Goal: Task Accomplishment & Management: Manage account settings

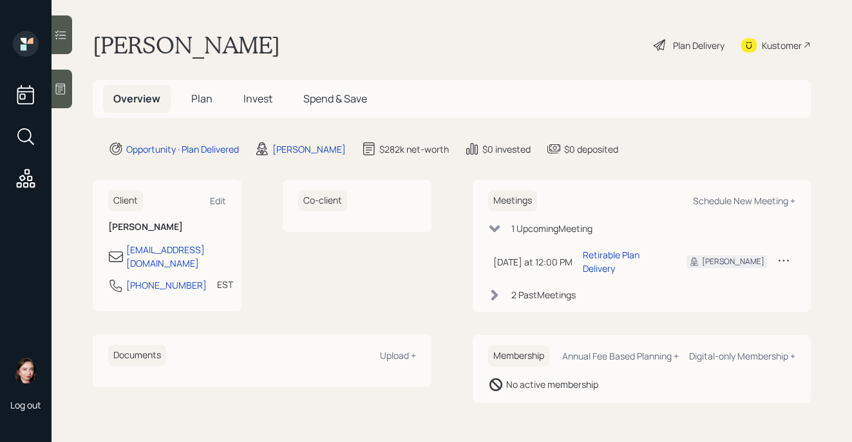
click at [677, 41] on div "Plan Delivery" at bounding box center [699, 46] width 52 height 14
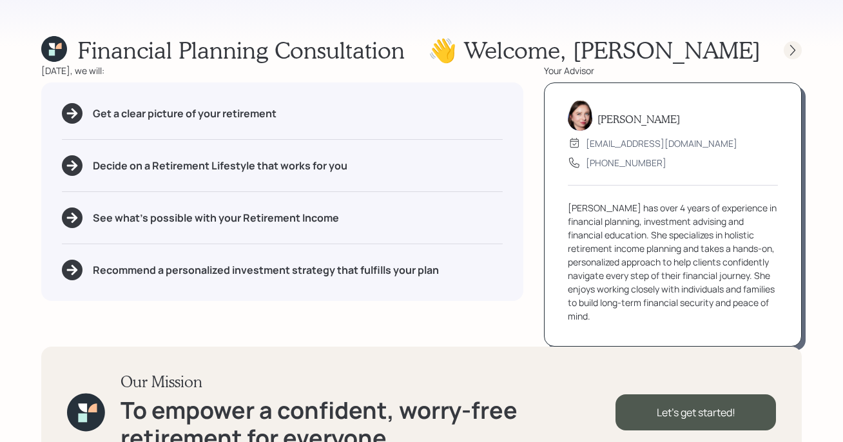
click at [791, 52] on icon at bounding box center [792, 50] width 13 height 13
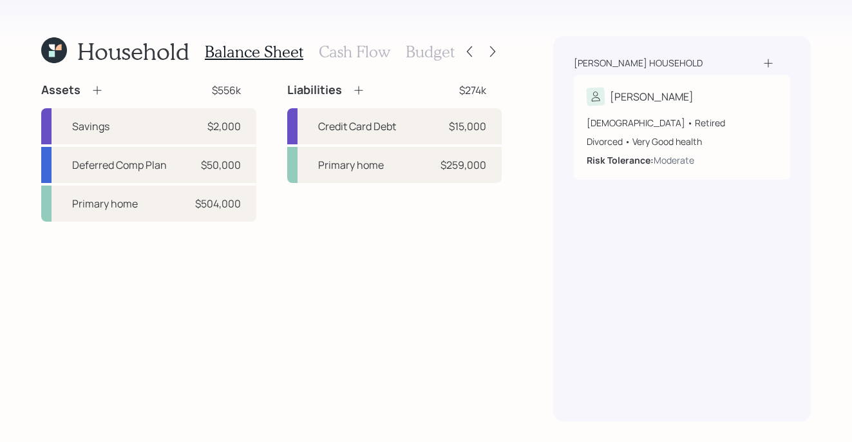
click at [342, 40] on div "Balance Sheet Cash Flow Budget" at bounding box center [330, 51] width 250 height 31
click at [345, 48] on h3 "Cash Flow" at bounding box center [355, 52] width 72 height 19
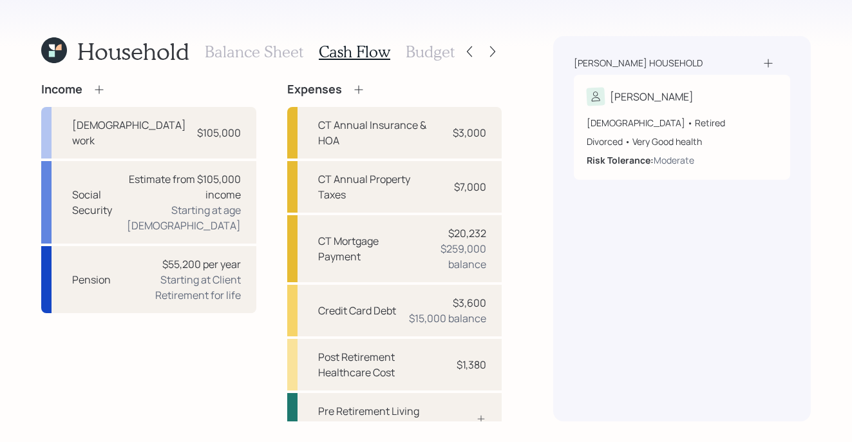
click at [437, 63] on div "Balance Sheet Cash Flow Budget" at bounding box center [330, 51] width 250 height 31
click at [436, 44] on h3 "Budget" at bounding box center [430, 52] width 49 height 19
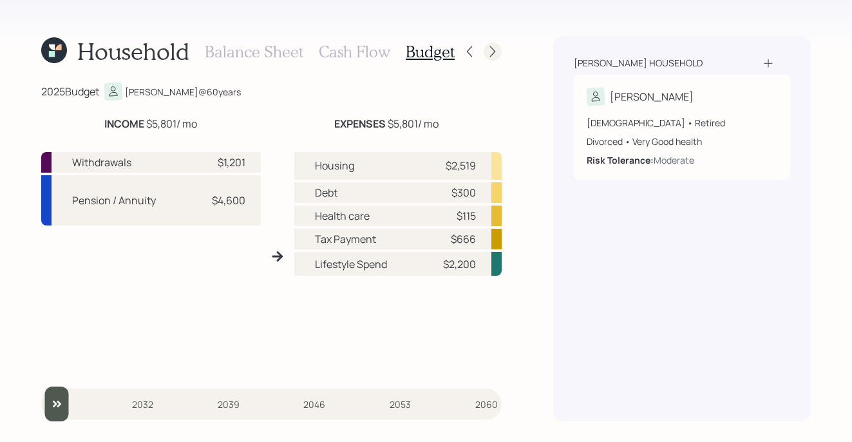
click at [496, 48] on icon at bounding box center [492, 51] width 13 height 13
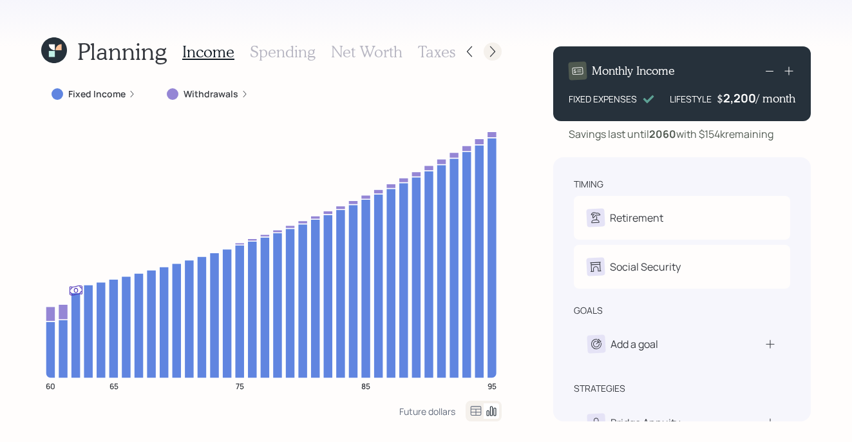
click at [483, 46] on div at bounding box center [481, 52] width 41 height 18
click at [496, 49] on icon at bounding box center [492, 51] width 13 height 13
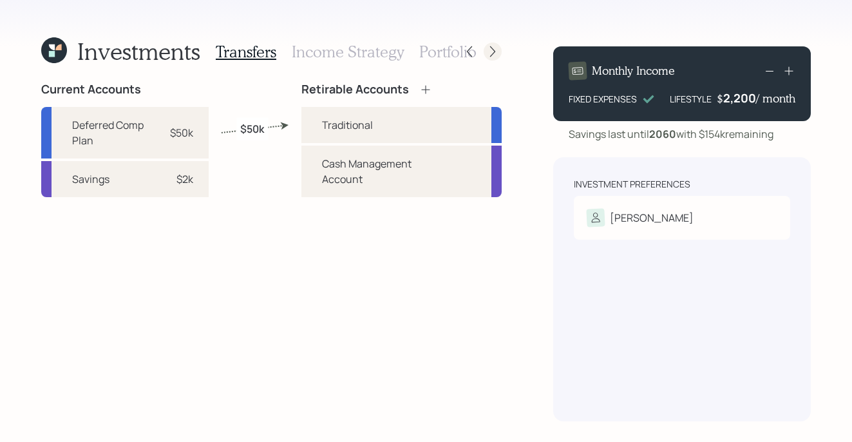
click at [499, 49] on icon at bounding box center [492, 51] width 13 height 13
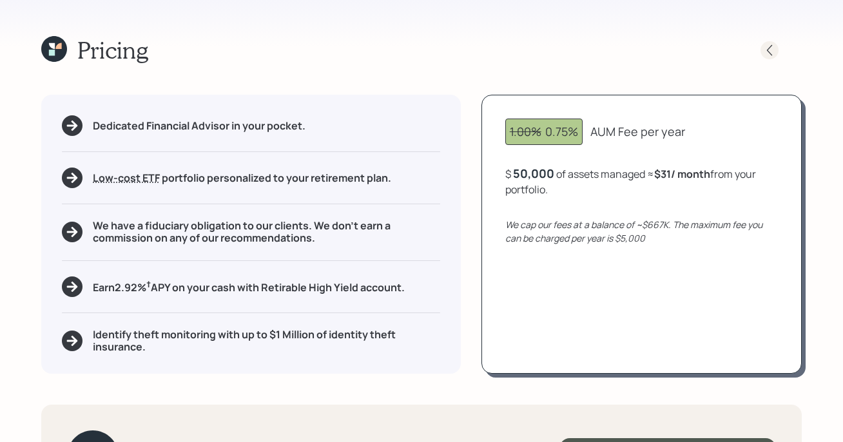
click at [774, 44] on icon at bounding box center [769, 50] width 13 height 13
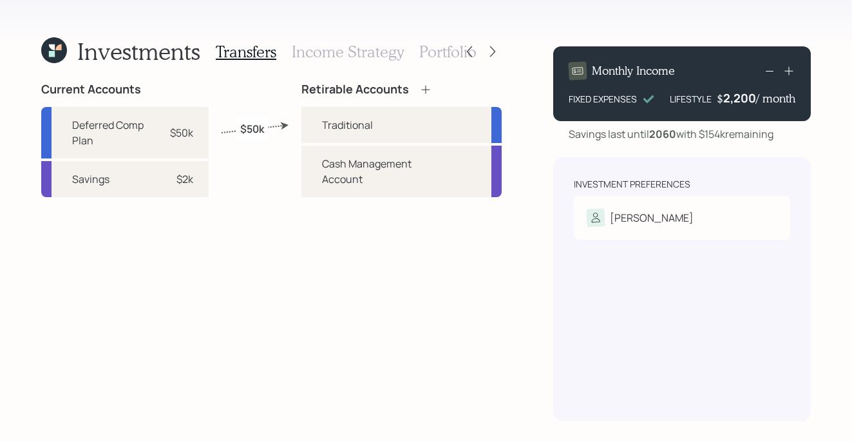
click at [349, 49] on h3 "Income Strategy" at bounding box center [348, 52] width 112 height 19
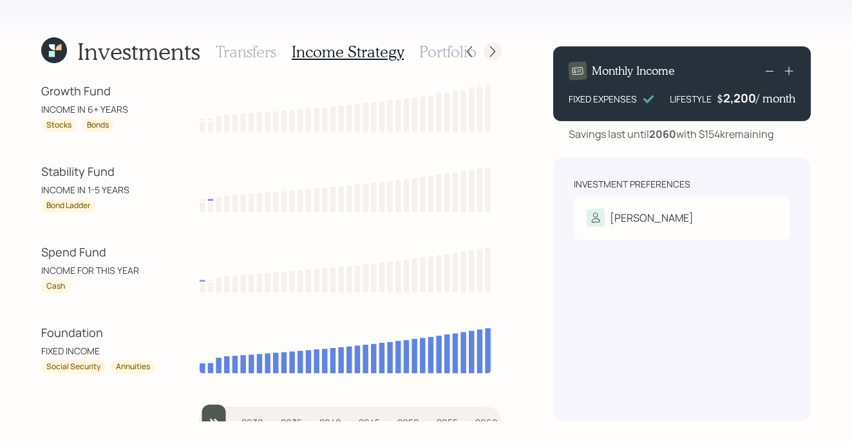
click at [497, 59] on div at bounding box center [493, 52] width 18 height 18
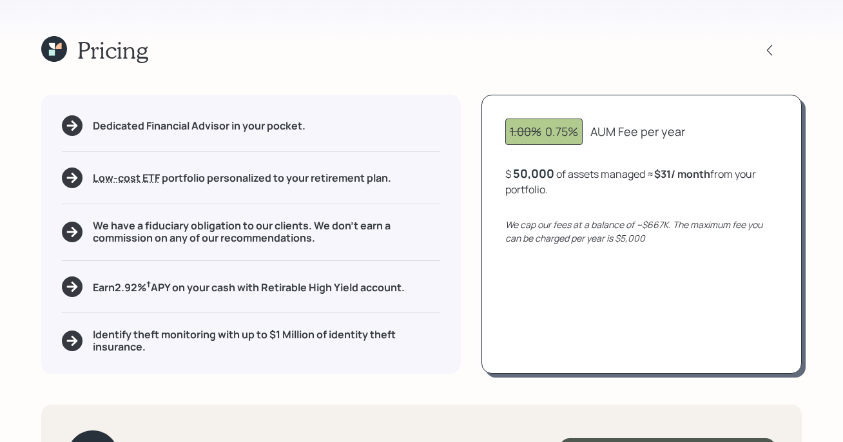
click at [783, 50] on div at bounding box center [780, 50] width 41 height 18
click at [779, 51] on div at bounding box center [780, 50] width 41 height 18
click at [772, 50] on icon at bounding box center [769, 50] width 13 height 13
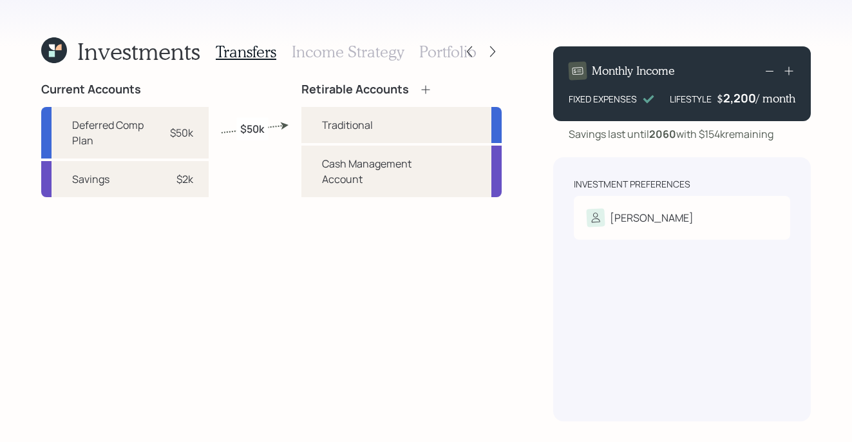
click at [362, 52] on h3 "Income Strategy" at bounding box center [348, 52] width 112 height 19
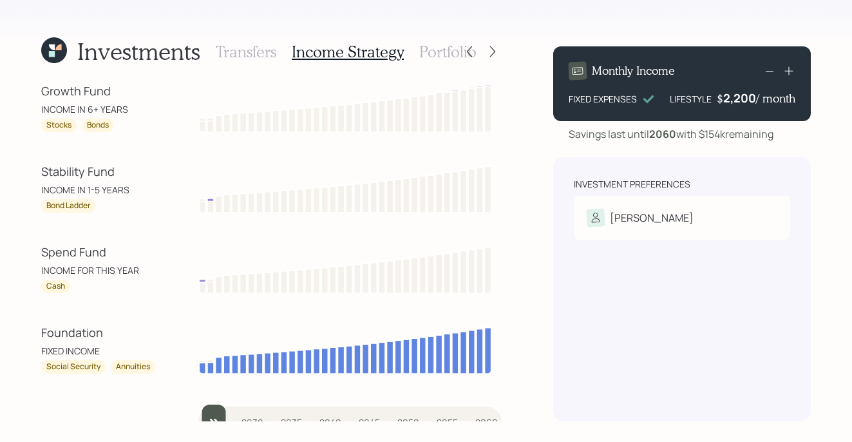
click at [424, 47] on h3 "Portfolio" at bounding box center [447, 52] width 57 height 19
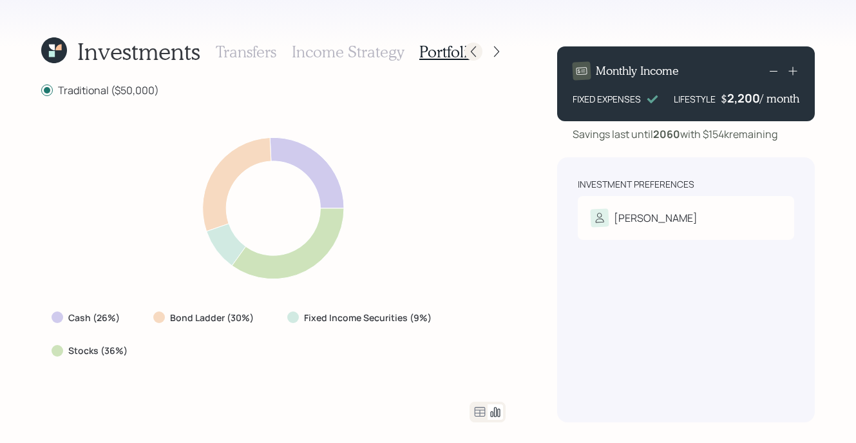
click at [468, 50] on icon at bounding box center [473, 51] width 13 height 13
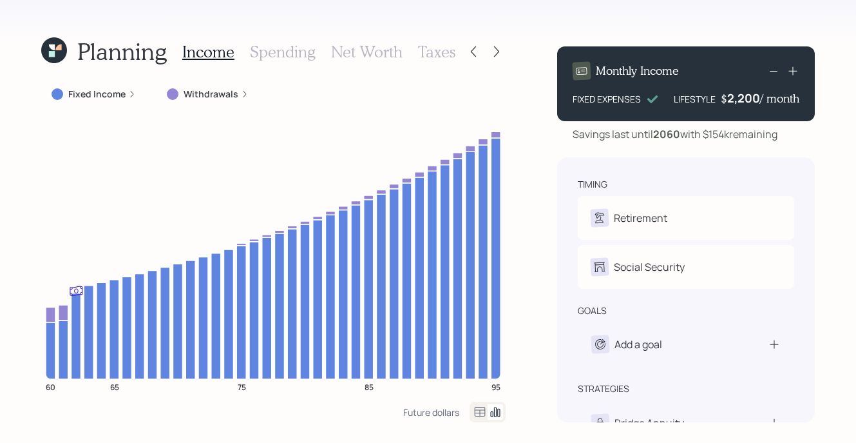
click at [117, 97] on label "Fixed Income" at bounding box center [96, 94] width 57 height 13
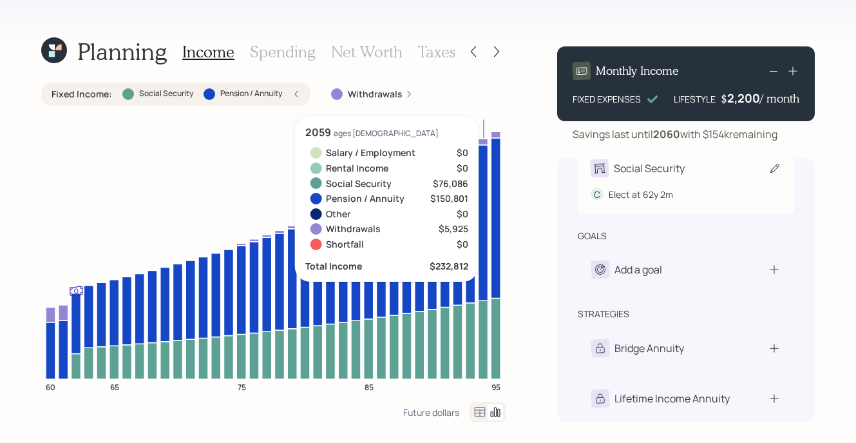
scroll to position [99, 0]
click at [698, 162] on div "Social Security" at bounding box center [686, 168] width 191 height 18
select select "2"
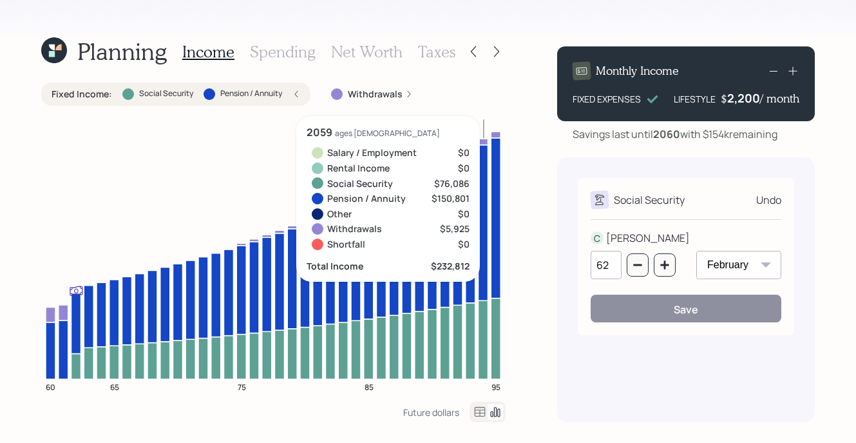
scroll to position [0, 0]
click at [775, 193] on div "Undo" at bounding box center [768, 199] width 25 height 15
